Goal: Information Seeking & Learning: Learn about a topic

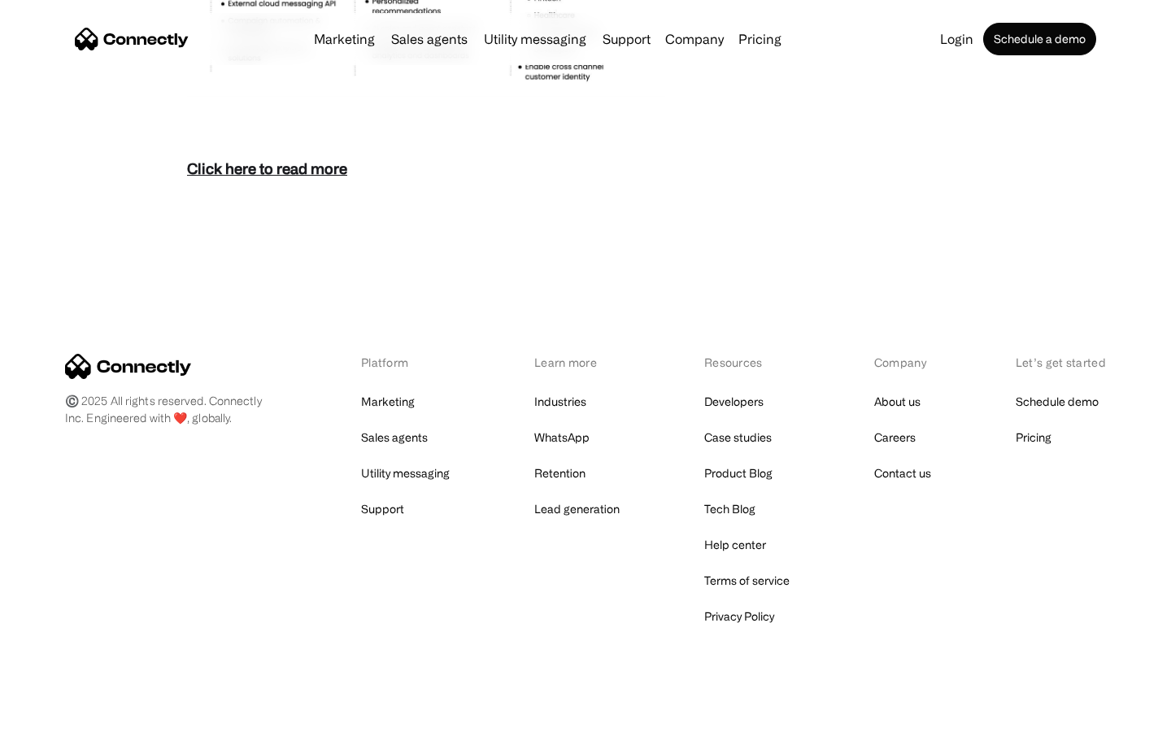
scroll to position [7050, 0]
